Goal: Browse casually: Explore the website without a specific task or goal

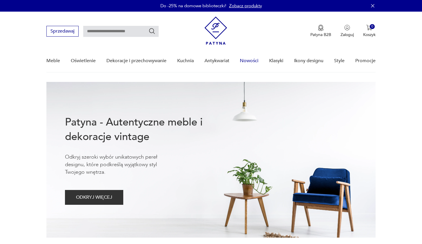
click at [247, 58] on link "Nowości" at bounding box center [249, 61] width 19 height 22
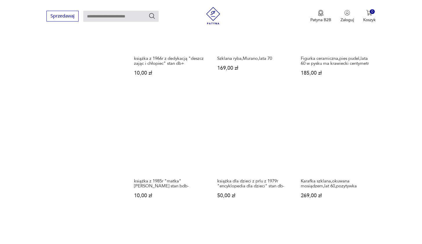
scroll to position [602, 0]
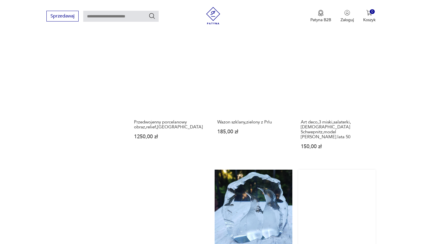
scroll to position [522, 0]
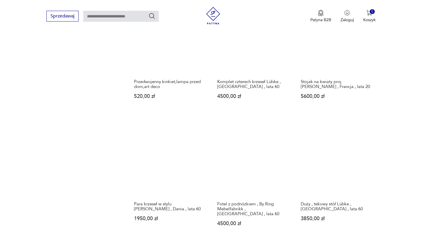
scroll to position [433, 0]
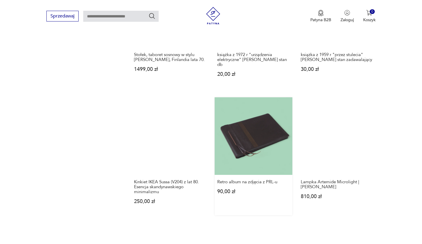
scroll to position [457, 0]
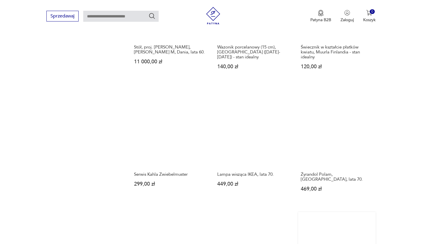
scroll to position [483, 0]
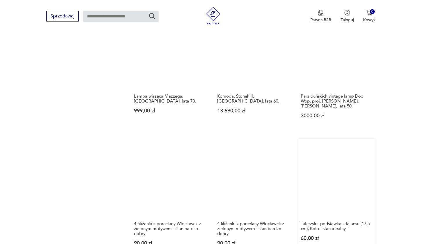
scroll to position [553, 0]
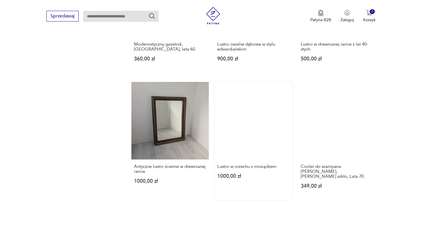
scroll to position [472, 0]
